Goal: Information Seeking & Learning: Check status

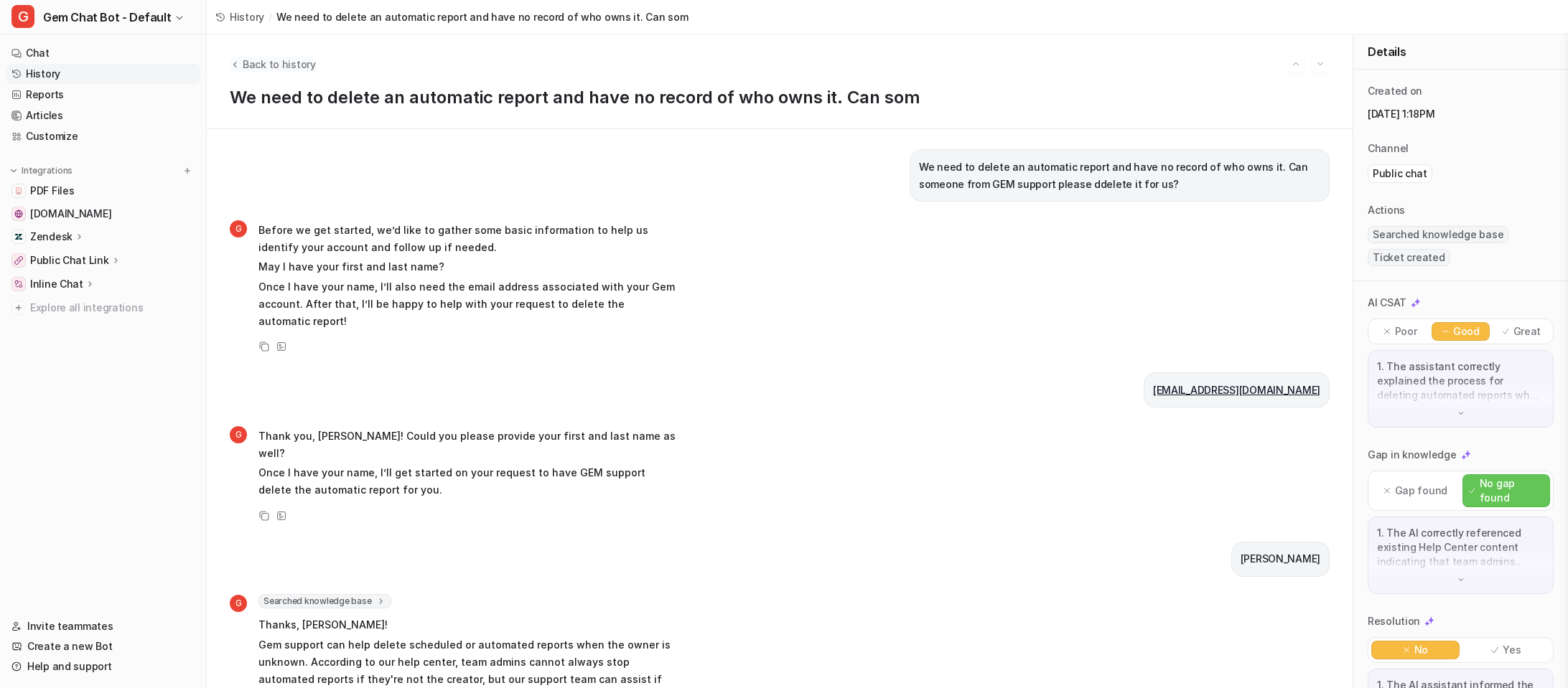
click at [254, 56] on span "Back to history" at bounding box center [279, 64] width 74 height 15
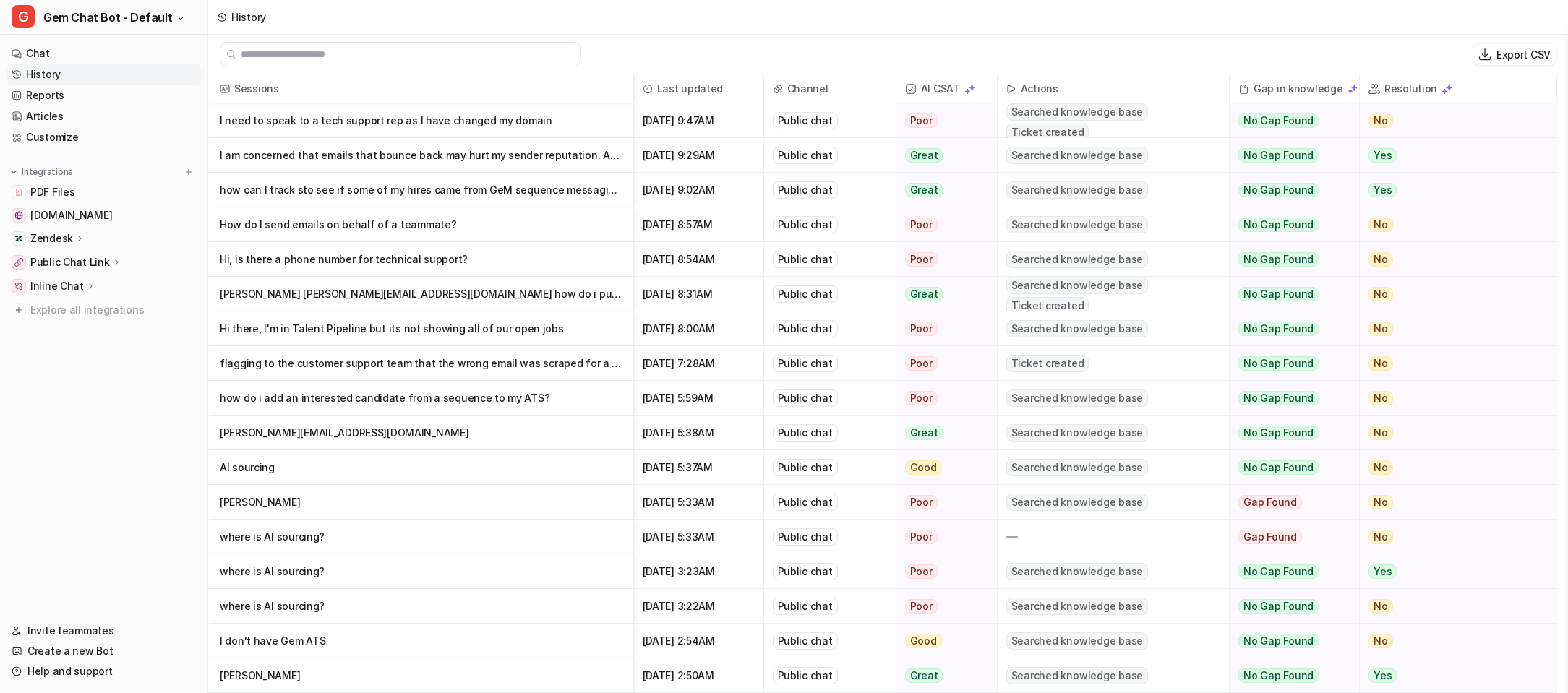
click at [527, 125] on p "I need to speak to a tech support rep as I have changed my domain" at bounding box center [420, 121] width 402 height 35
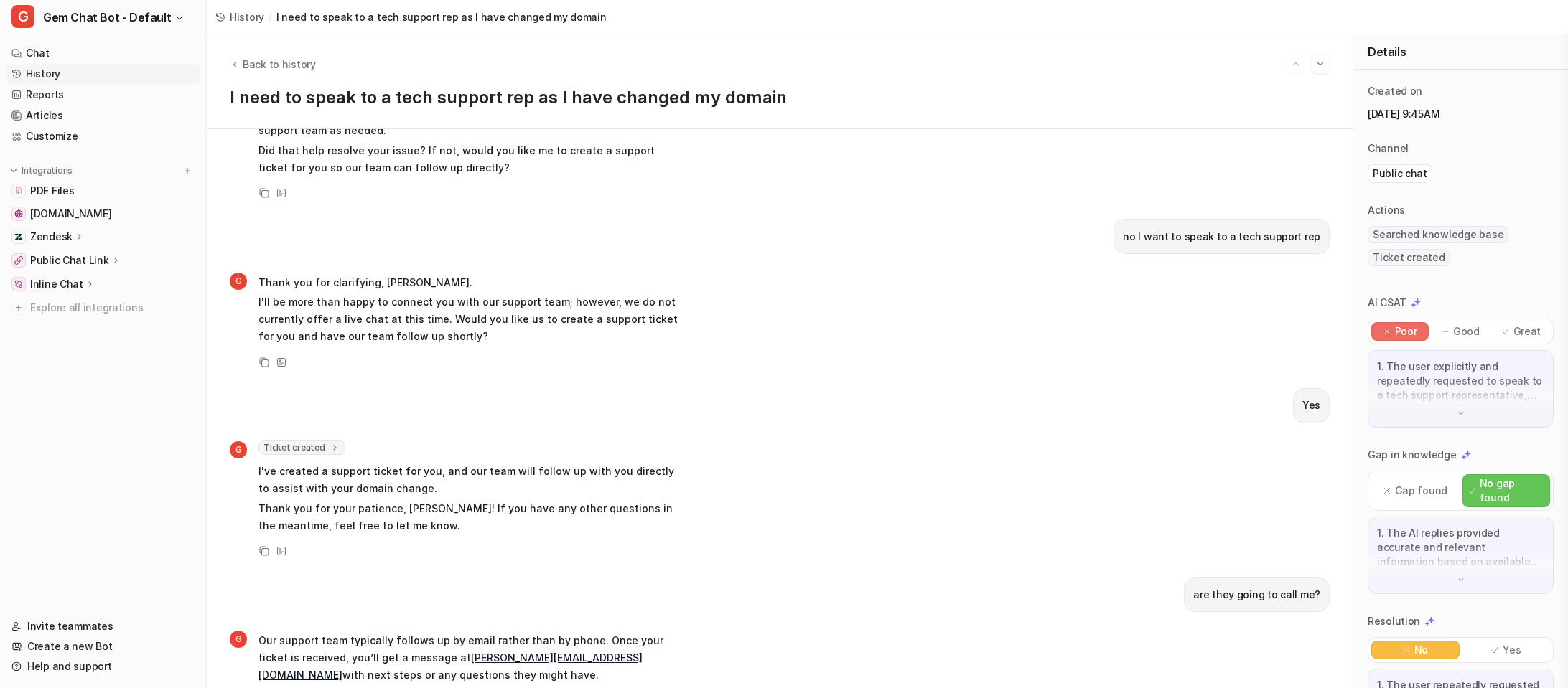
scroll to position [743, 0]
